Goal: Task Accomplishment & Management: Complete application form

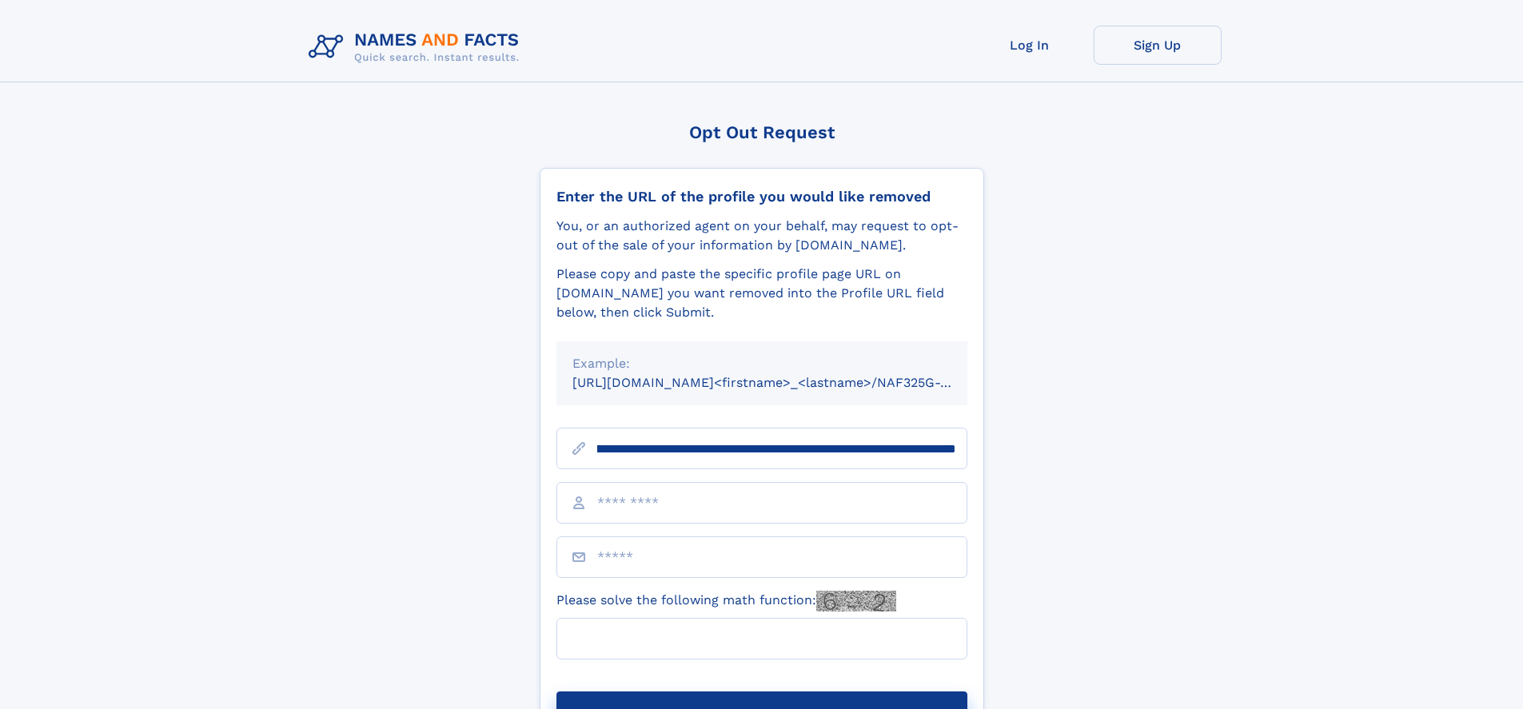
scroll to position [0, 170]
type input "**********"
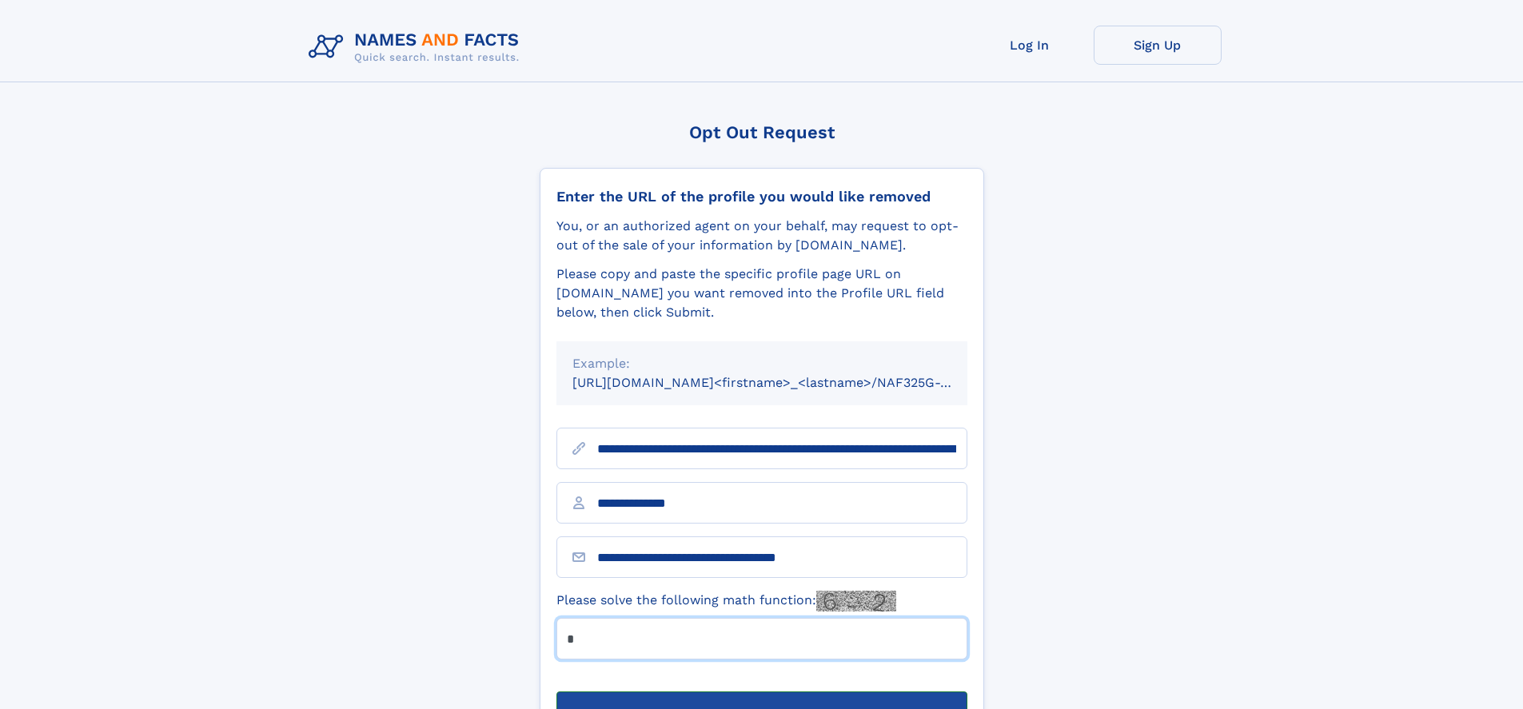
type input "*"
click at [761, 692] on button "Submit Opt Out Request" at bounding box center [762, 717] width 411 height 51
